Goal: Task Accomplishment & Management: Manage account settings

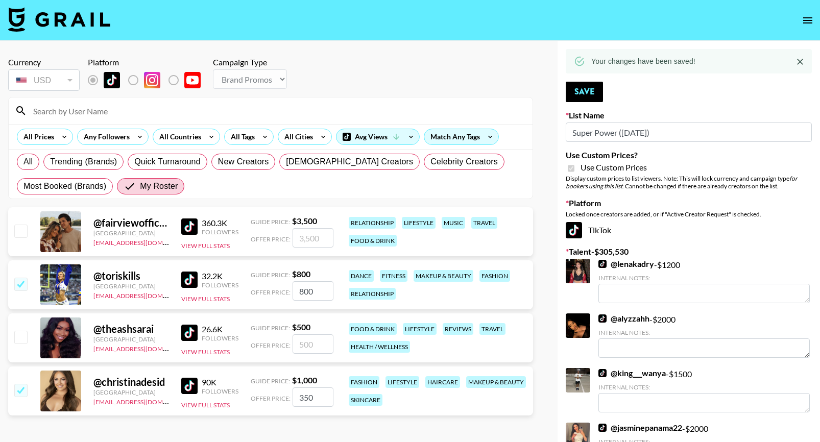
select select "Brand"
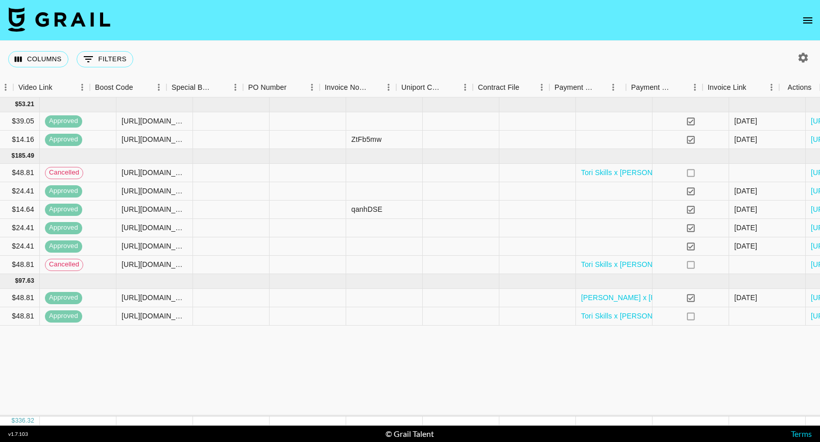
scroll to position [0, 1347]
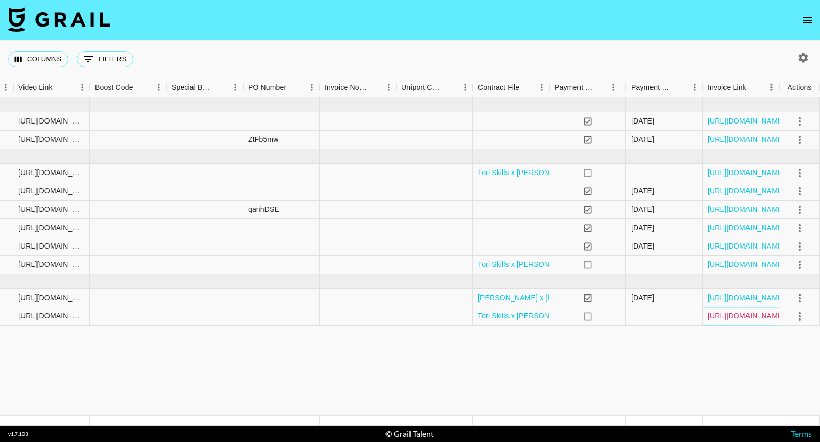
click at [731, 314] on link "[URL][DOMAIN_NAME]" at bounding box center [745, 316] width 77 height 10
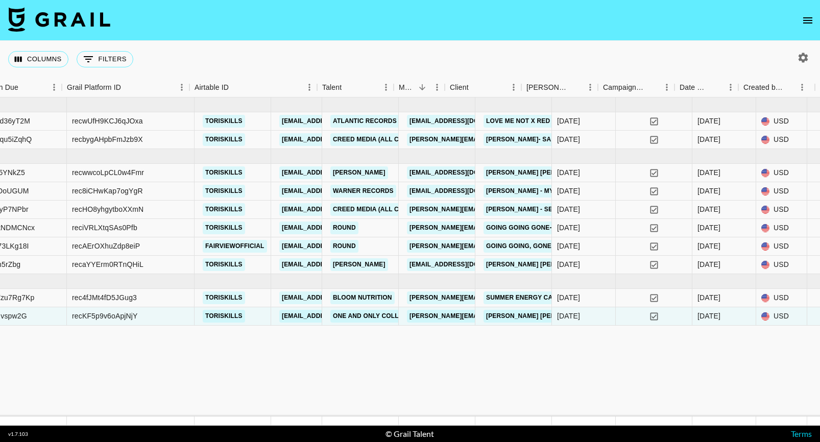
scroll to position [0, 0]
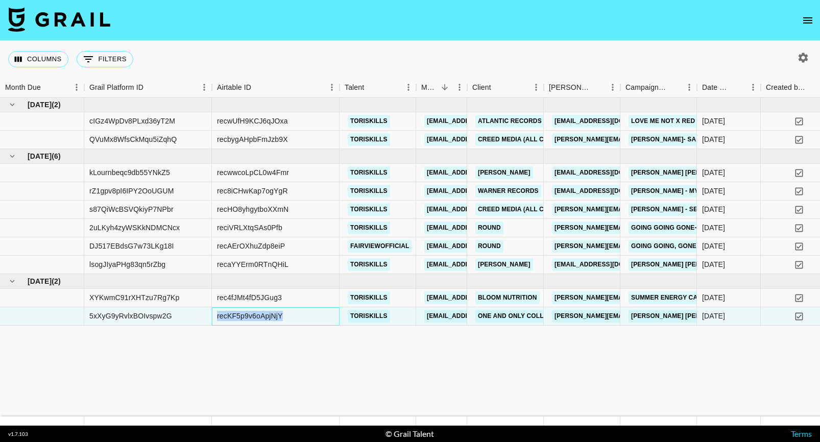
drag, startPoint x: 284, startPoint y: 316, endPoint x: 207, endPoint y: 316, distance: 77.6
copy div "recKF5p9v6oApjNjY"
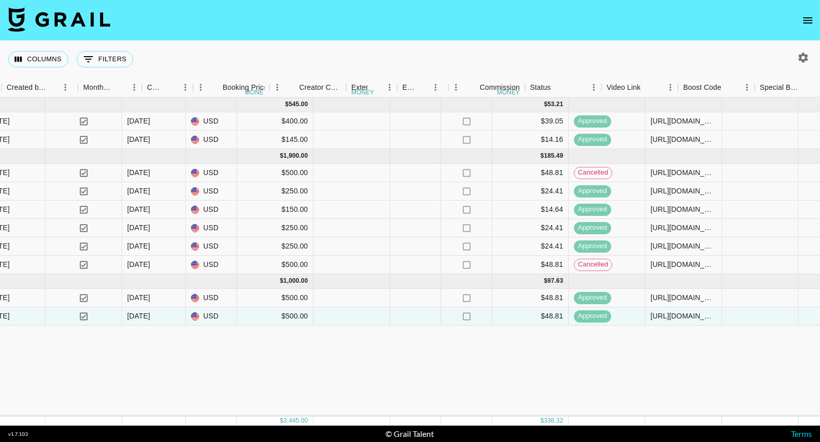
scroll to position [0, 803]
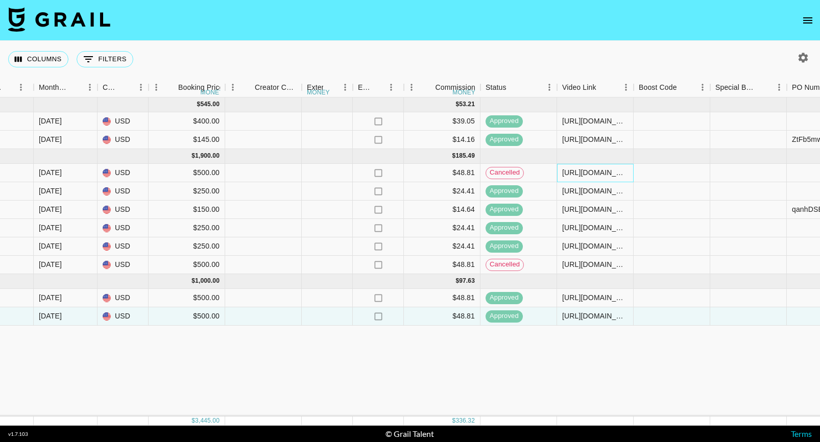
click at [587, 169] on div "[URL][DOMAIN_NAME]" at bounding box center [595, 172] width 66 height 10
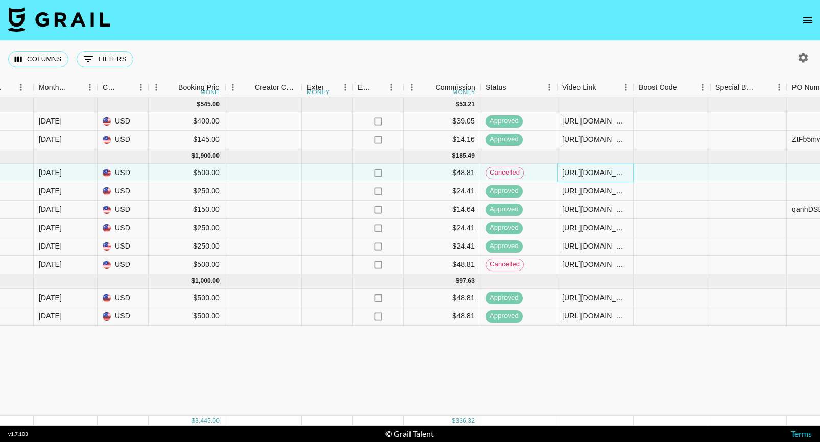
click at [579, 175] on div "[URL][DOMAIN_NAME]" at bounding box center [595, 172] width 66 height 10
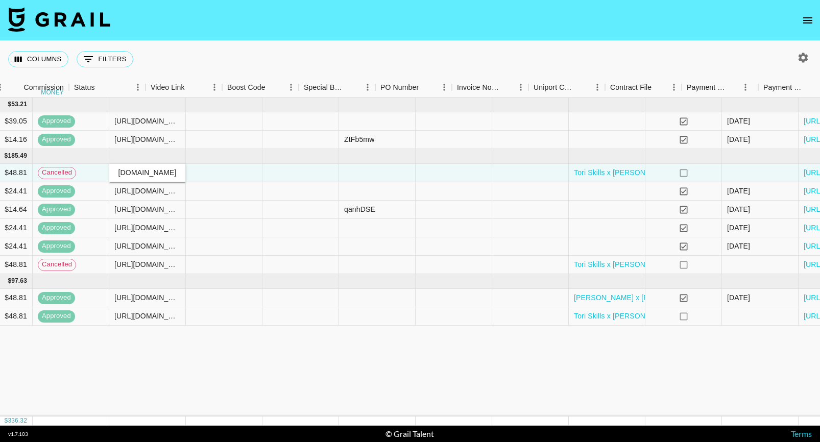
scroll to position [0, 1303]
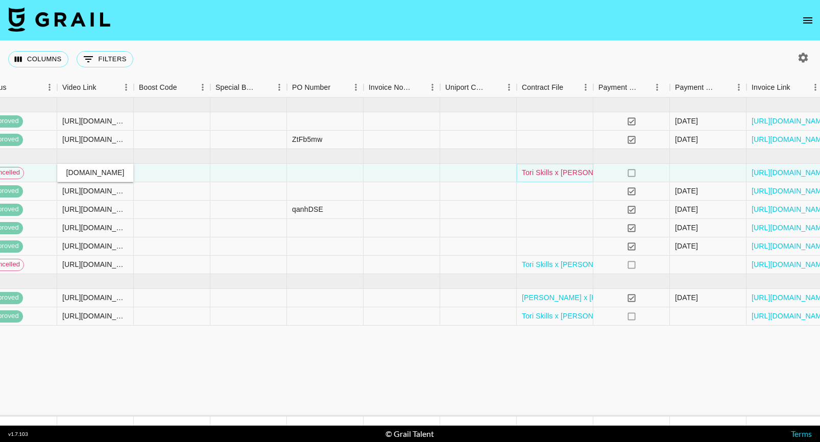
click at [541, 171] on link "Tori Skills x [PERSON_NAME] [DATE] (1).pdf" at bounding box center [595, 172] width 147 height 10
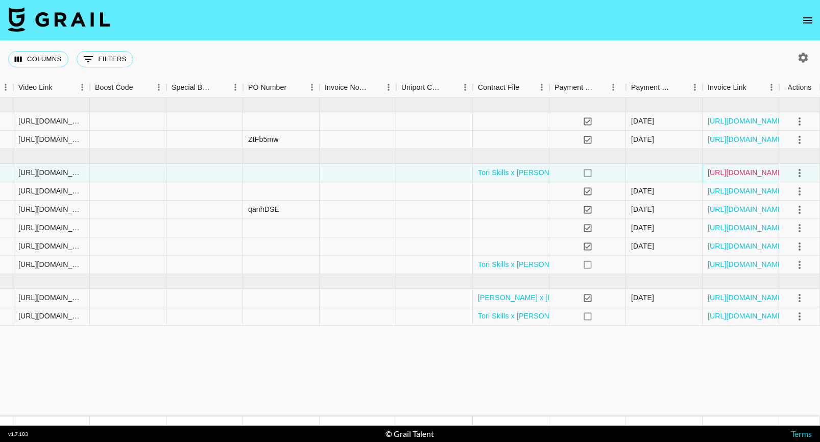
click at [735, 175] on link "[URL][DOMAIN_NAME]" at bounding box center [745, 172] width 77 height 10
click at [799, 172] on icon "select merge strategy" at bounding box center [799, 173] width 2 height 8
click at [748, 171] on link "[URL][DOMAIN_NAME]" at bounding box center [745, 172] width 77 height 10
click at [795, 172] on icon "select merge strategy" at bounding box center [799, 173] width 12 height 12
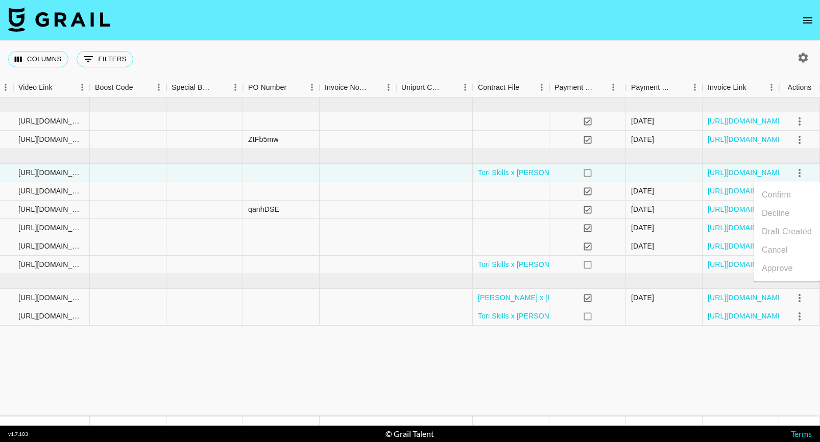
click at [778, 268] on div "Approve" at bounding box center [786, 268] width 66 height 18
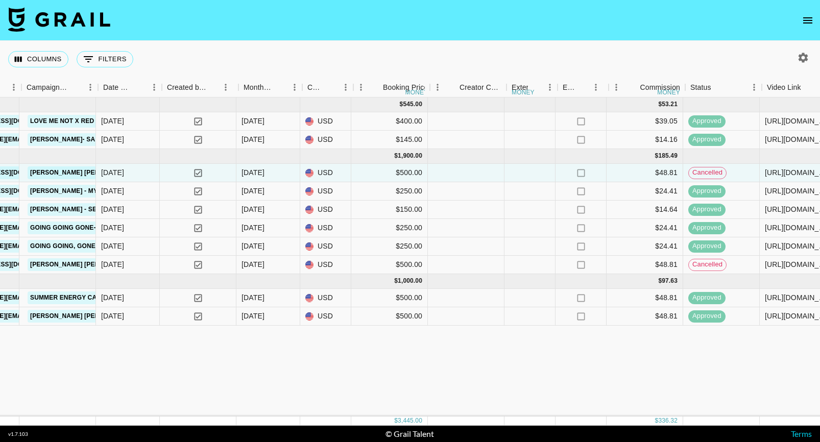
scroll to position [0, 599]
click at [747, 170] on div "cancelled" at bounding box center [723, 173] width 77 height 18
click at [726, 173] on span "cancelled" at bounding box center [708, 173] width 37 height 10
click at [711, 171] on span "cancelled" at bounding box center [708, 173] width 37 height 10
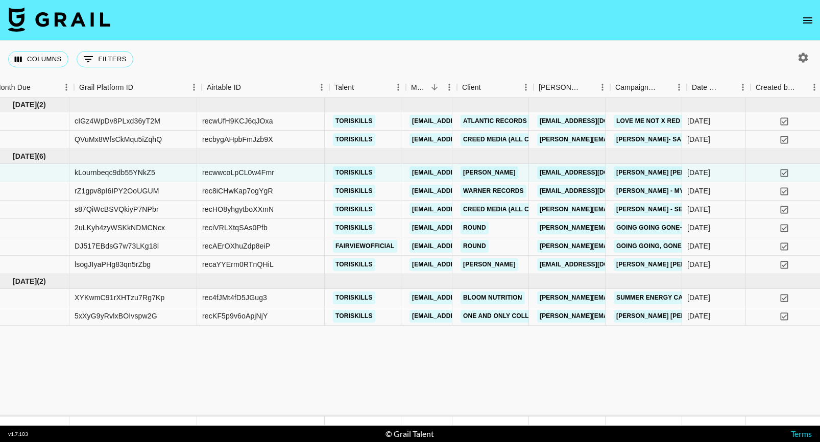
scroll to position [0, 10]
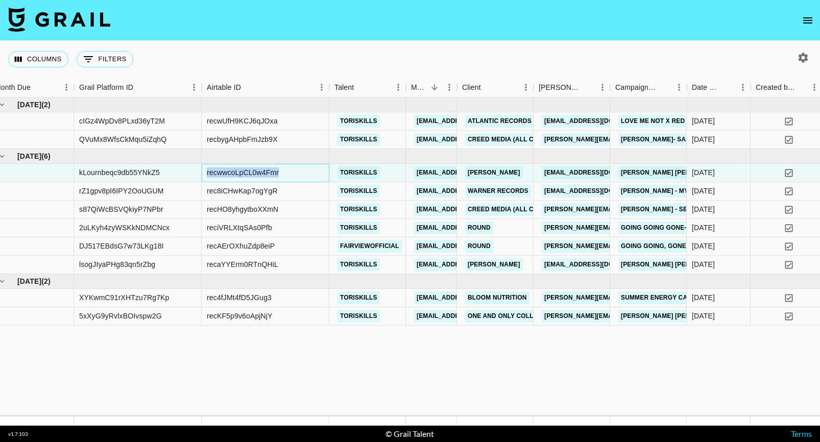
drag, startPoint x: 288, startPoint y: 172, endPoint x: 201, endPoint y: 170, distance: 87.3
click at [202, 172] on div "recwwcoLpCL0w4Fmr" at bounding box center [266, 173] width 128 height 18
copy div "recwwcoLpCL0w4Fmr"
